Goal: Transaction & Acquisition: Subscribe to service/newsletter

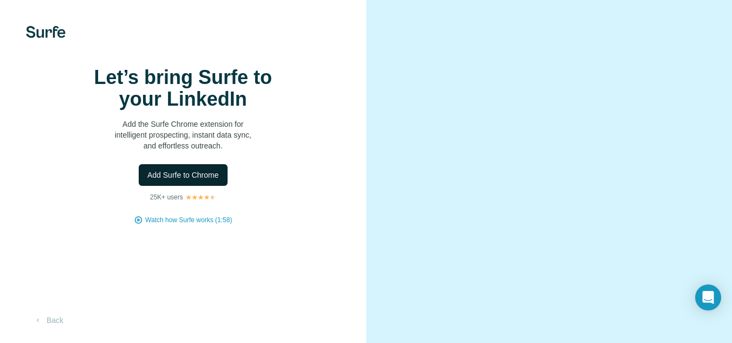
click at [198, 180] on span "Add Surfe to Chrome" at bounding box center [183, 175] width 72 height 11
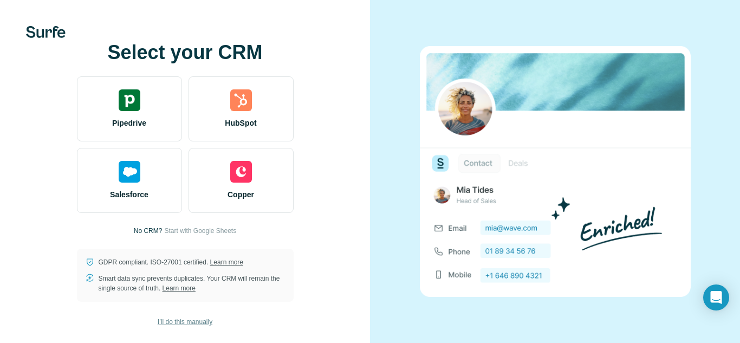
click at [190, 326] on span "I’ll do this manually" at bounding box center [185, 322] width 55 height 10
click at [178, 229] on span "Start with Google Sheets" at bounding box center [200, 231] width 72 height 10
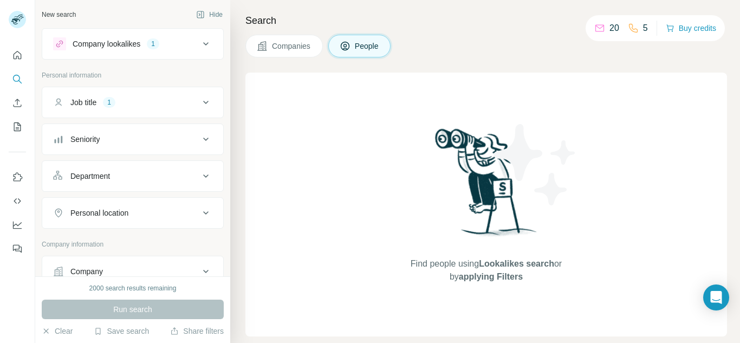
click at [179, 96] on button "Job title 1" at bounding box center [132, 102] width 181 height 26
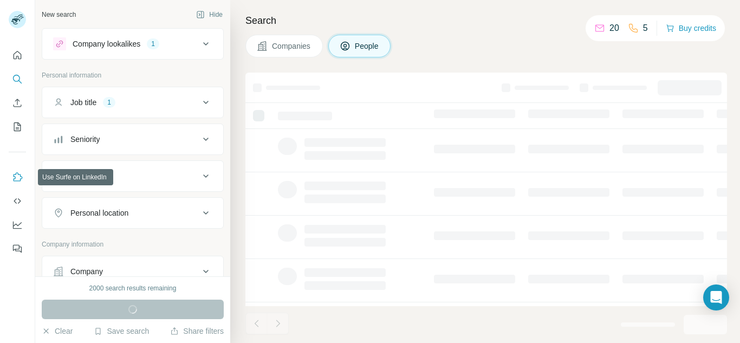
click at [21, 184] on button "Use Surfe on LinkedIn" at bounding box center [17, 177] width 17 height 20
